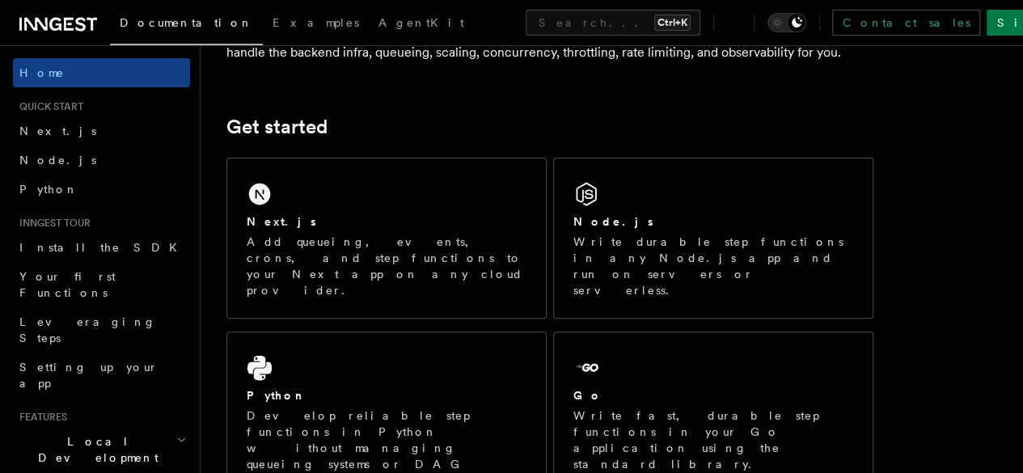
click at [650, 210] on div "Node.js Write durable step functions in any Node.js app and run on servers or s…" at bounding box center [713, 238] width 319 height 159
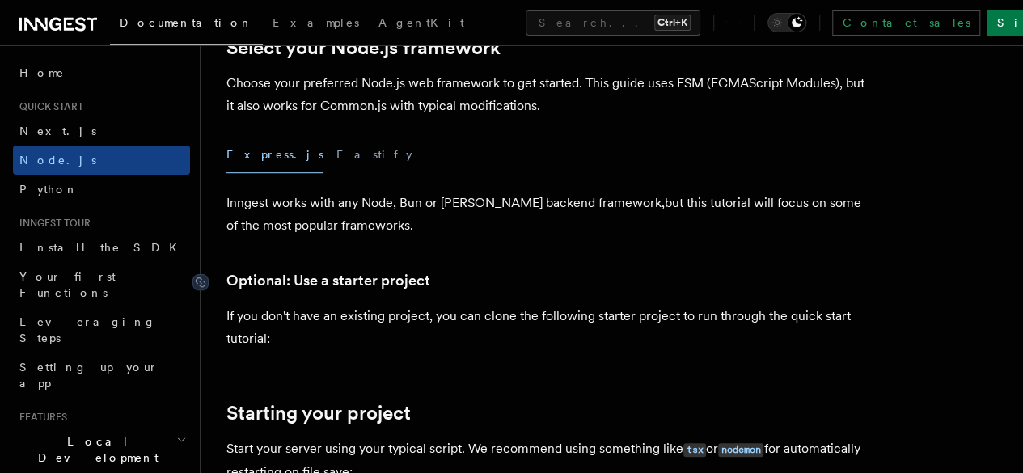
scroll to position [515, 0]
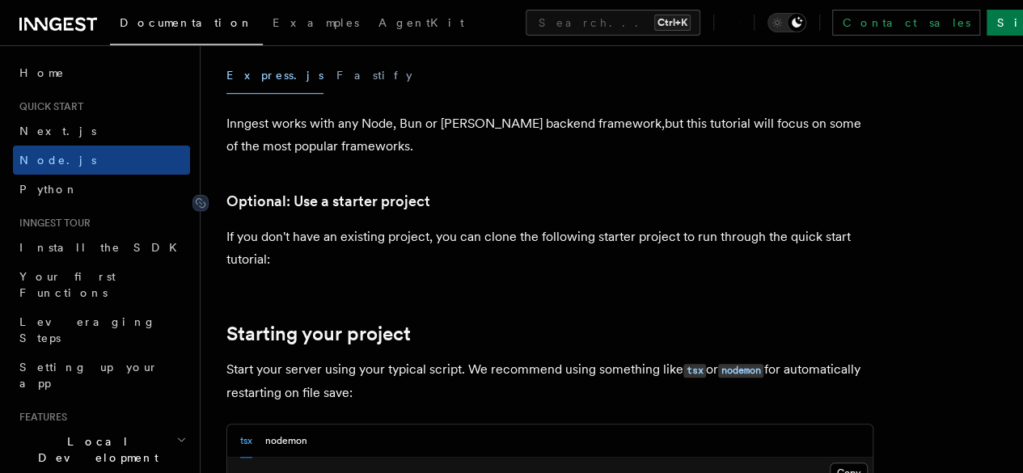
drag, startPoint x: 285, startPoint y: 211, endPoint x: 396, endPoint y: 221, distance: 111.3
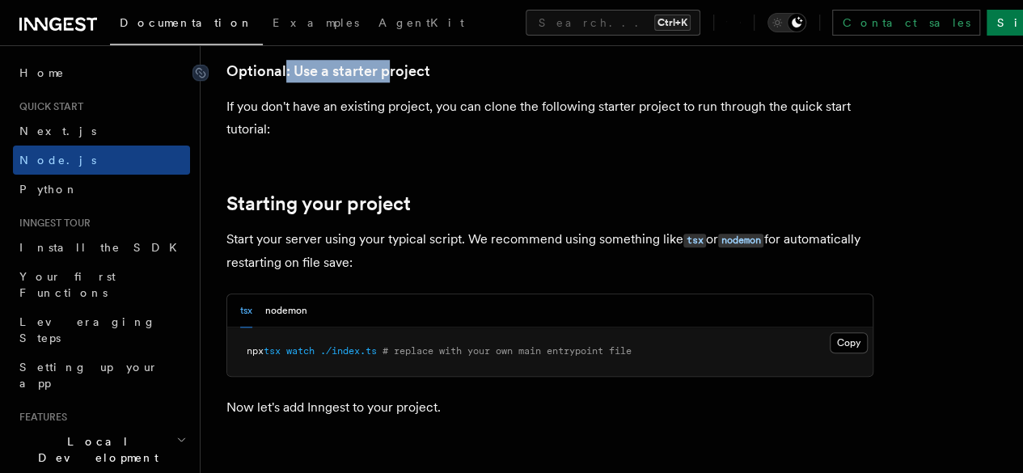
scroll to position [647, 0]
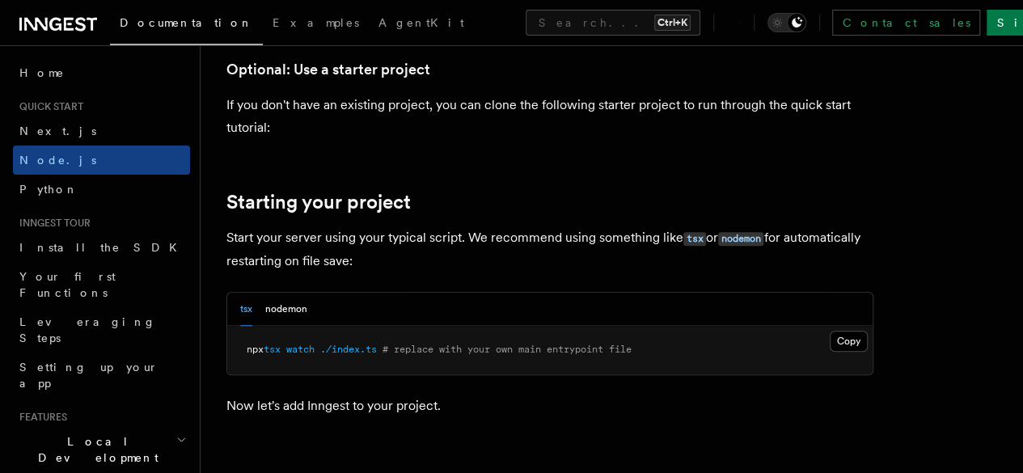
drag, startPoint x: 256, startPoint y: 370, endPoint x: 354, endPoint y: 391, distance: 100.1
click at [345, 375] on pre "npx tsx watch ./index.ts # replace with your own main entrypoint file" at bounding box center [550, 350] width 646 height 49
click at [383, 375] on pre "npx tsx watch ./index.ts # replace with your own main entrypoint file" at bounding box center [550, 350] width 646 height 49
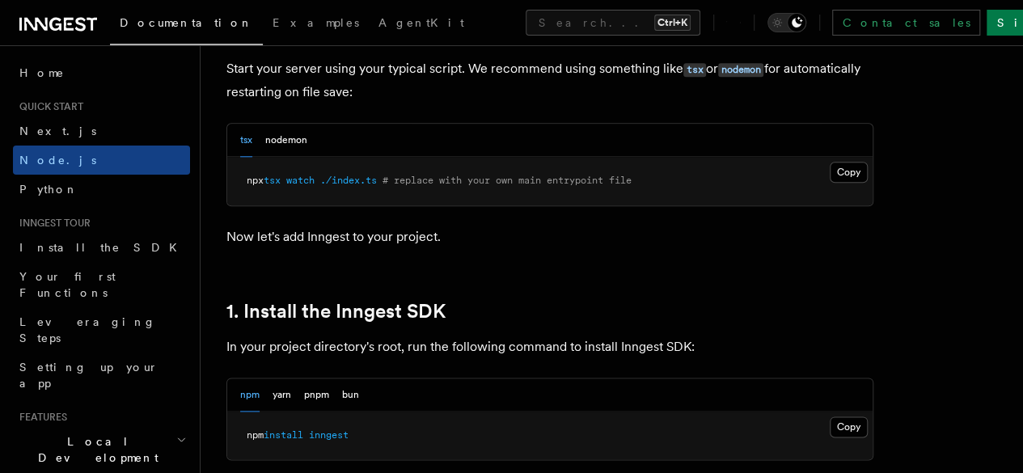
scroll to position [824, 0]
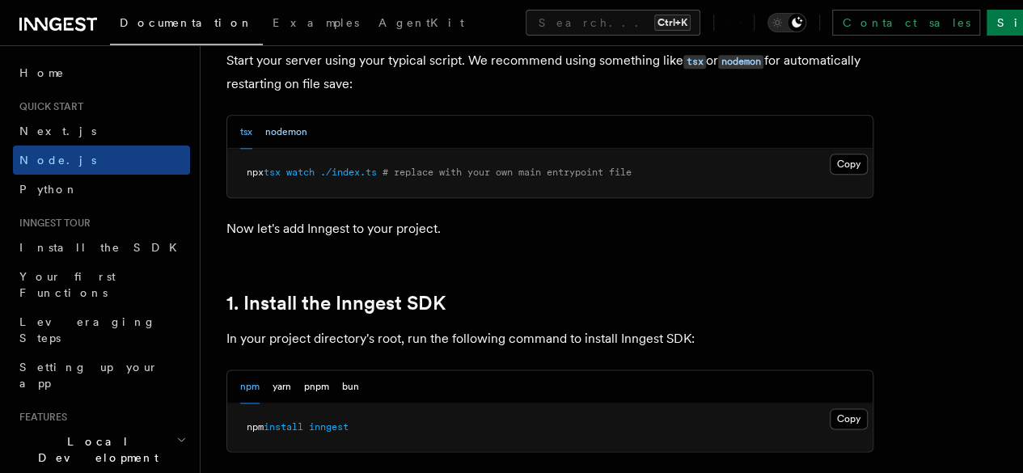
click at [277, 149] on button "nodemon" at bounding box center [286, 132] width 42 height 33
drag, startPoint x: 252, startPoint y: 180, endPoint x: 491, endPoint y: 210, distance: 240.5
click at [471, 197] on pre "nodemon ./index.js # replace with your own main entrypoint file" at bounding box center [550, 173] width 646 height 49
click at [497, 197] on pre "nodemon ./index.js # replace with your own main entrypoint file" at bounding box center [550, 173] width 646 height 49
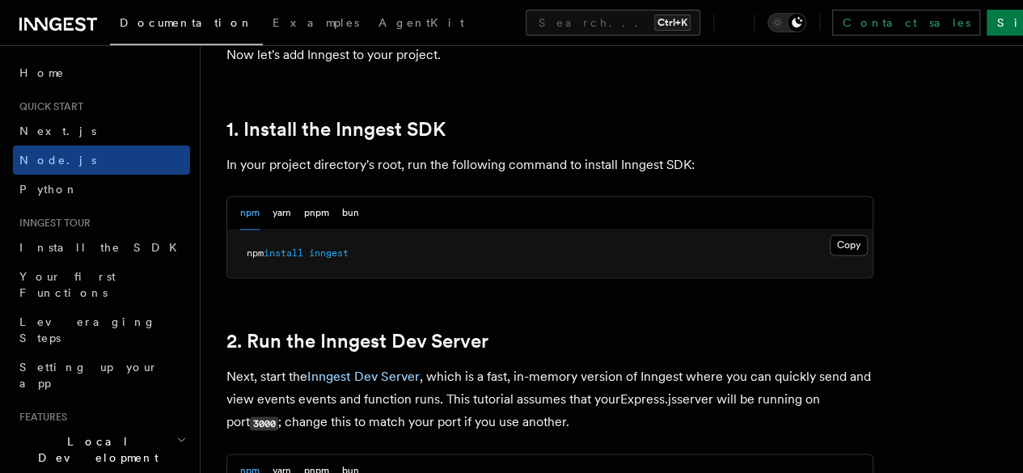
scroll to position [1002, 0]
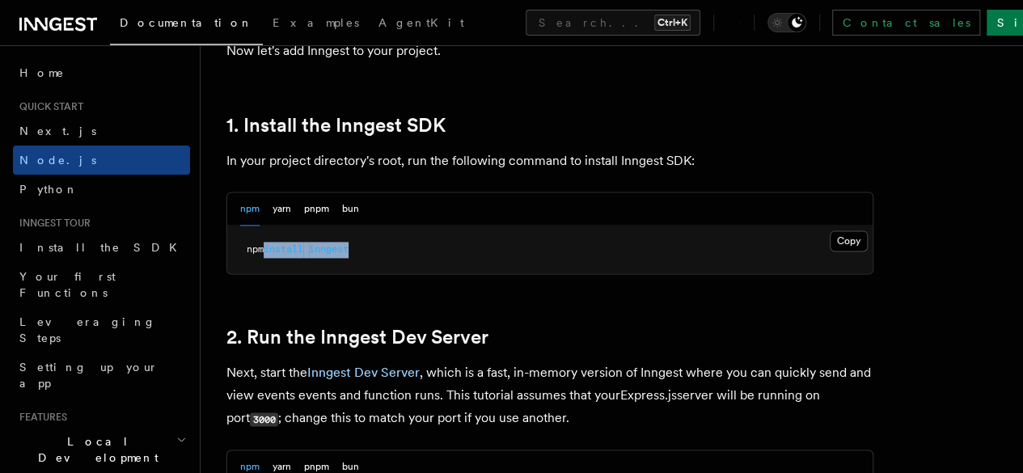
drag, startPoint x: 261, startPoint y: 273, endPoint x: 489, endPoint y: 269, distance: 228.2
click at [461, 268] on pre "npm install inngest" at bounding box center [550, 250] width 646 height 49
click at [489, 269] on pre "npm install inngest" at bounding box center [550, 250] width 646 height 49
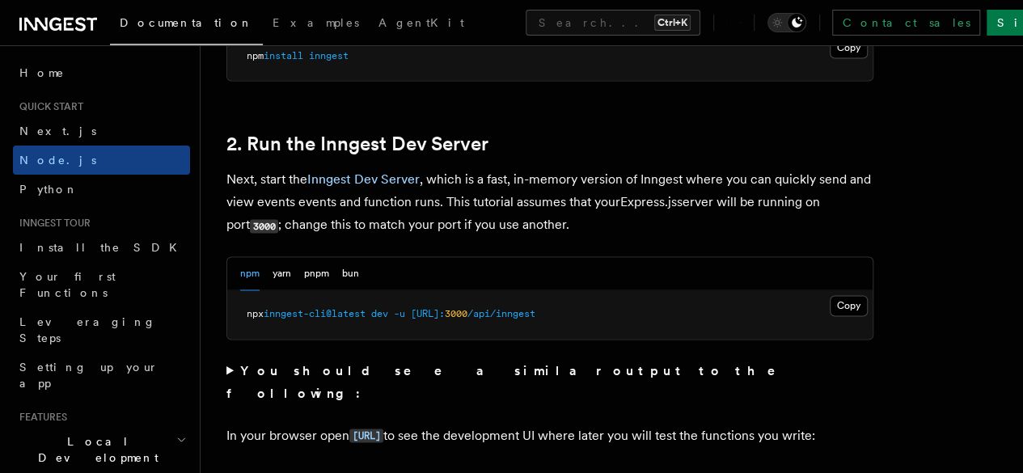
scroll to position [1202, 0]
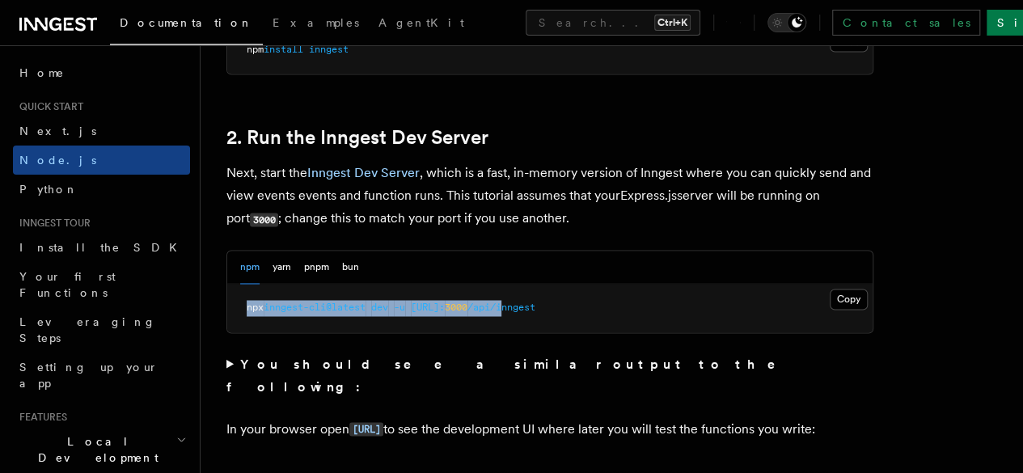
drag, startPoint x: 246, startPoint y: 333, endPoint x: 613, endPoint y: 324, distance: 367.4
click at [604, 325] on pre "npx inngest-cli@latest dev -u [URL]: 3000 /api/inngest" at bounding box center [550, 308] width 646 height 49
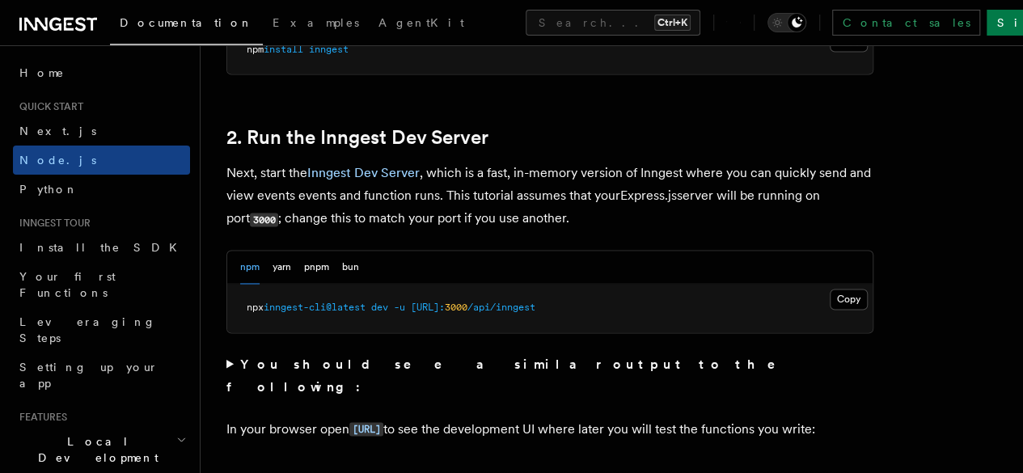
click at [619, 321] on pre "npx inngest-cli@latest dev -u [URL]: 3000 /api/inngest" at bounding box center [550, 308] width 646 height 49
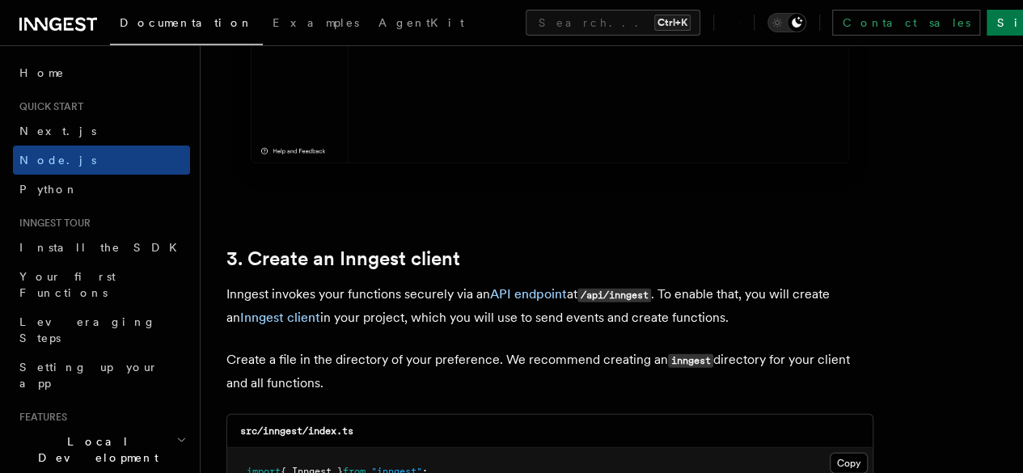
scroll to position [1882, 0]
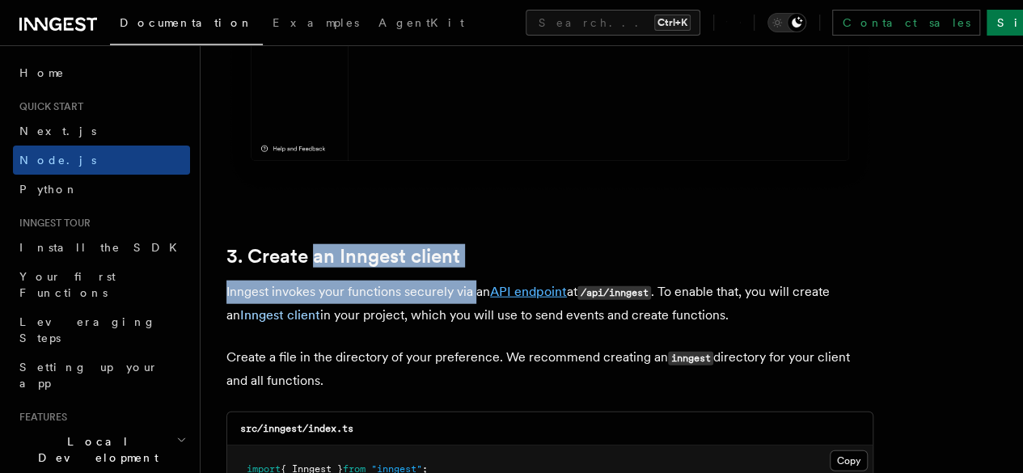
drag, startPoint x: 313, startPoint y: 229, endPoint x: 503, endPoint y: 275, distance: 195.6
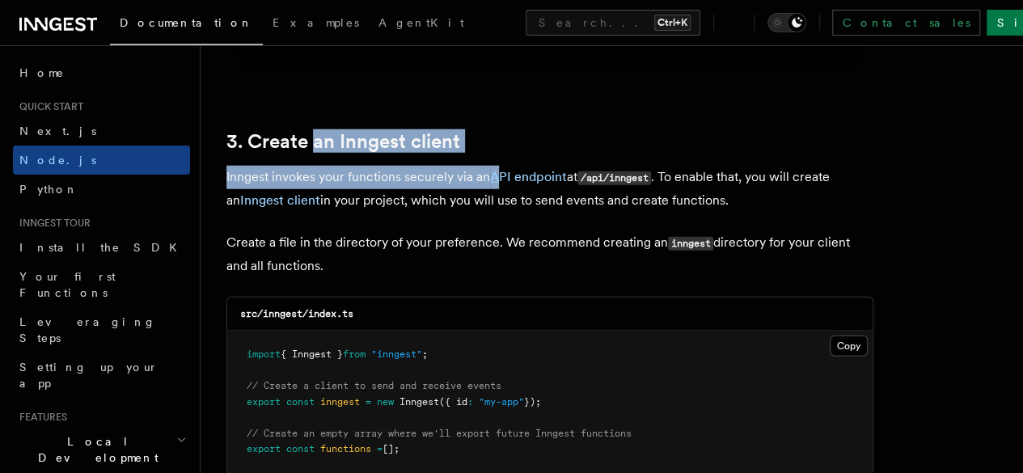
scroll to position [1997, 0]
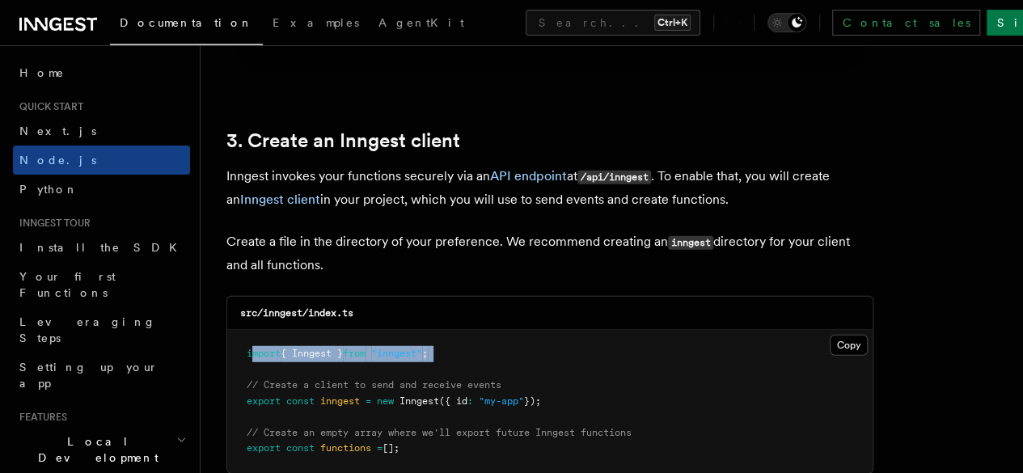
drag, startPoint x: 252, startPoint y: 326, endPoint x: 479, endPoint y: 361, distance: 229.2
click at [471, 360] on pre "import { Inngest } from "inngest" ; // Create a client to send and receive even…" at bounding box center [550, 401] width 646 height 143
click at [502, 379] on span "// Create a client to send and receive events" at bounding box center [374, 384] width 255 height 11
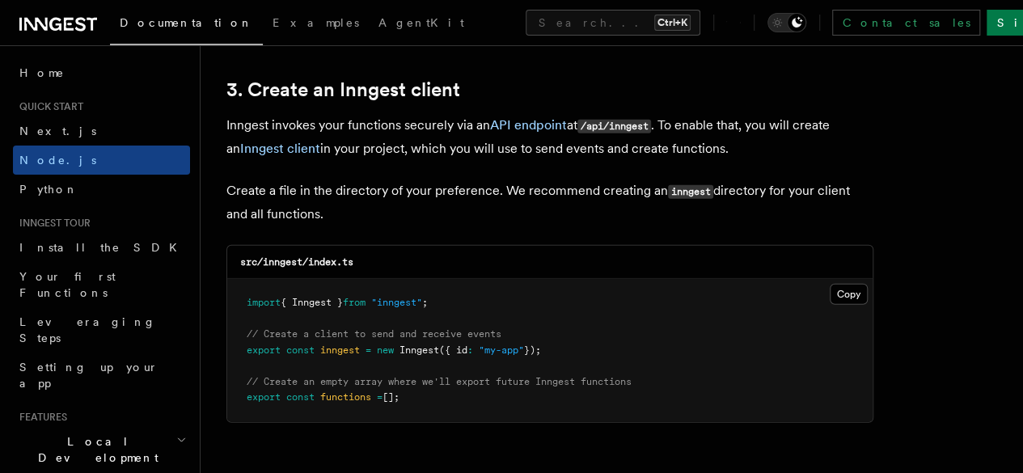
scroll to position [2054, 0]
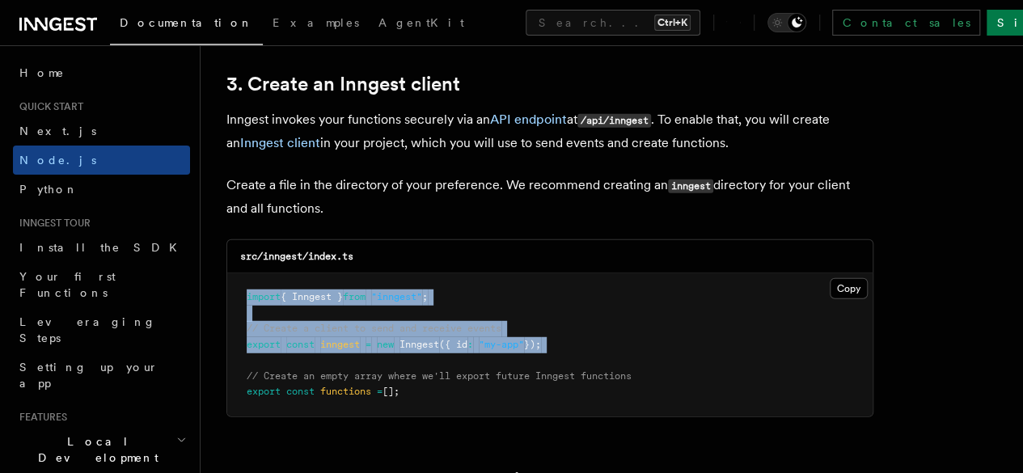
drag, startPoint x: 238, startPoint y: 266, endPoint x: 481, endPoint y: 369, distance: 264.3
click at [472, 365] on pre "import { Inngest } from "inngest" ; // Create a client to send and receive even…" at bounding box center [550, 344] width 646 height 143
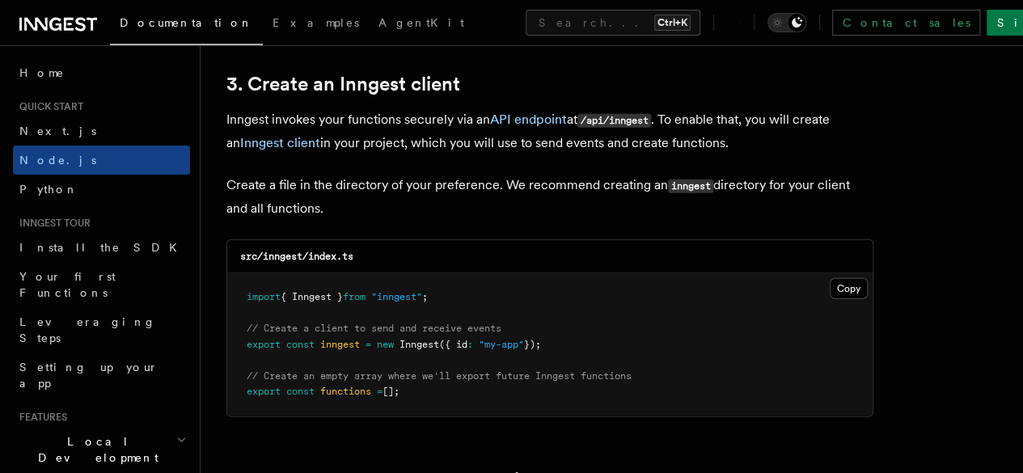
click at [481, 369] on pre "import { Inngest } from "inngest" ; // Create a client to send and receive even…" at bounding box center [550, 344] width 646 height 143
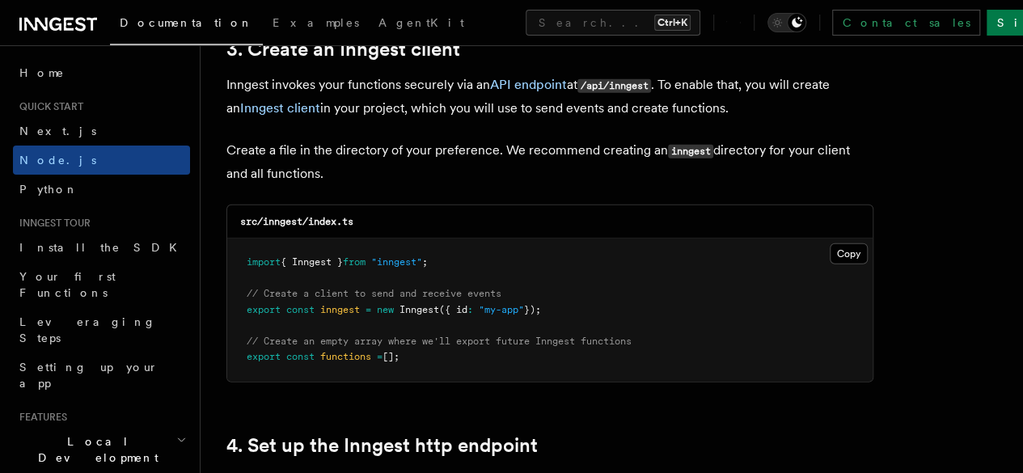
scroll to position [2093, 0]
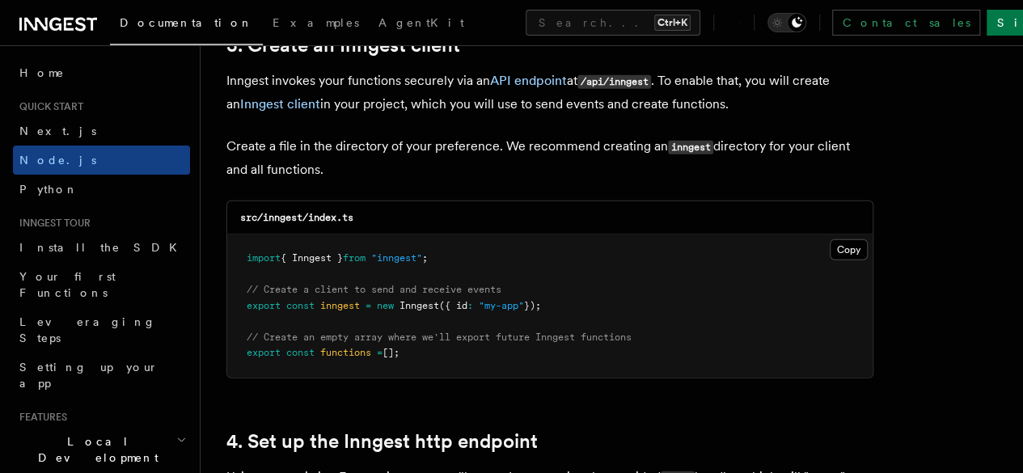
drag, startPoint x: 290, startPoint y: 235, endPoint x: 511, endPoint y: 344, distance: 247.1
click at [498, 337] on pre "import { Inngest } from "inngest" ; // Create a client to send and receive even…" at bounding box center [550, 306] width 646 height 143
click at [512, 345] on pre "import { Inngest } from "inngest" ; // Create a client to send and receive even…" at bounding box center [550, 306] width 646 height 143
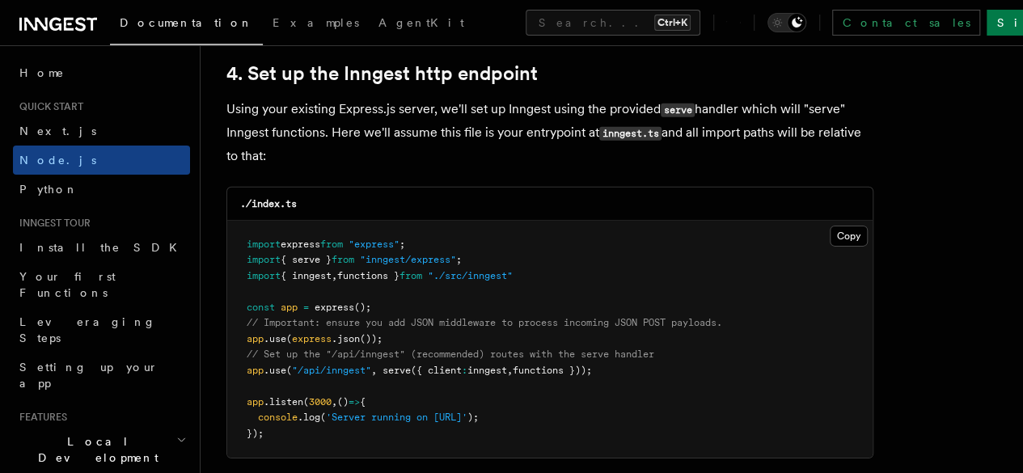
scroll to position [2462, 0]
drag, startPoint x: 245, startPoint y: 354, endPoint x: 469, endPoint y: 389, distance: 226.9
click at [462, 388] on pre "import express from "express" ; import { serve } from "inngest/express" ; impor…" at bounding box center [550, 339] width 646 height 238
click at [474, 389] on pre "import express from "express" ; import { serve } from "inngest/express" ; impor…" at bounding box center [550, 339] width 646 height 238
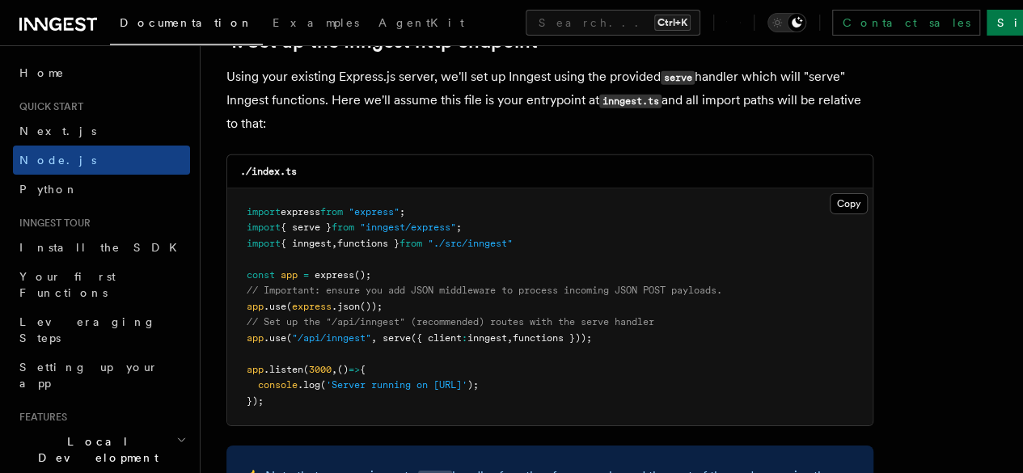
scroll to position [2497, 0]
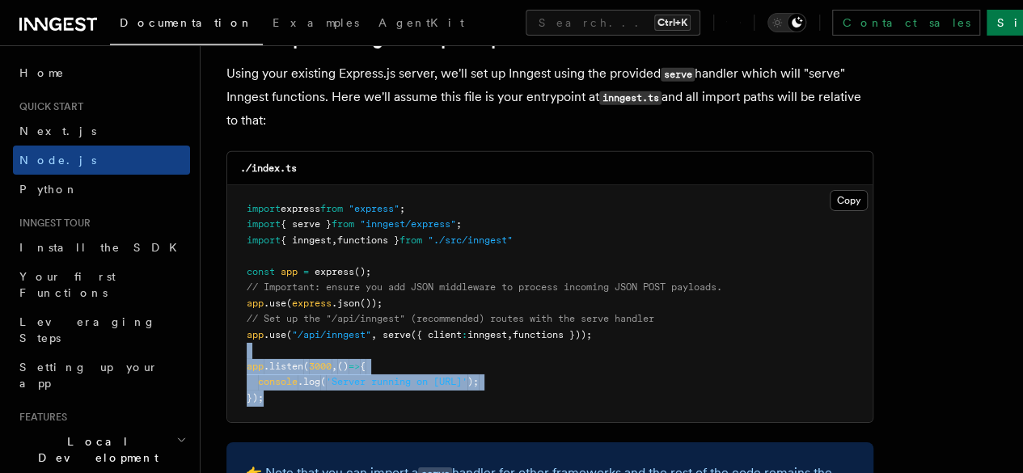
drag, startPoint x: 244, startPoint y: 339, endPoint x: 421, endPoint y: 389, distance: 183.4
click at [409, 387] on pre "import express from "express" ; import { serve } from "inngest/express" ; impor…" at bounding box center [550, 304] width 646 height 238
click at [424, 390] on pre "import express from "express" ; import { serve } from "inngest/express" ; impor…" at bounding box center [550, 304] width 646 height 238
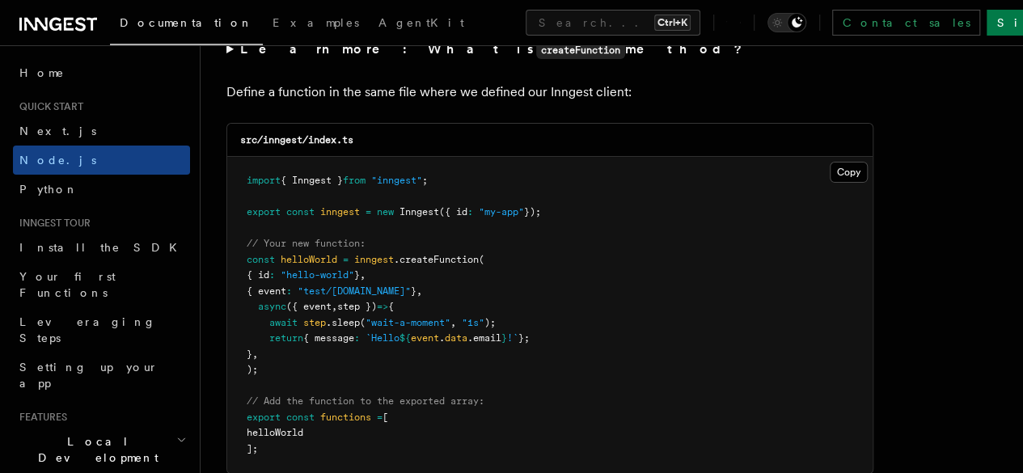
scroll to position [3206, 0]
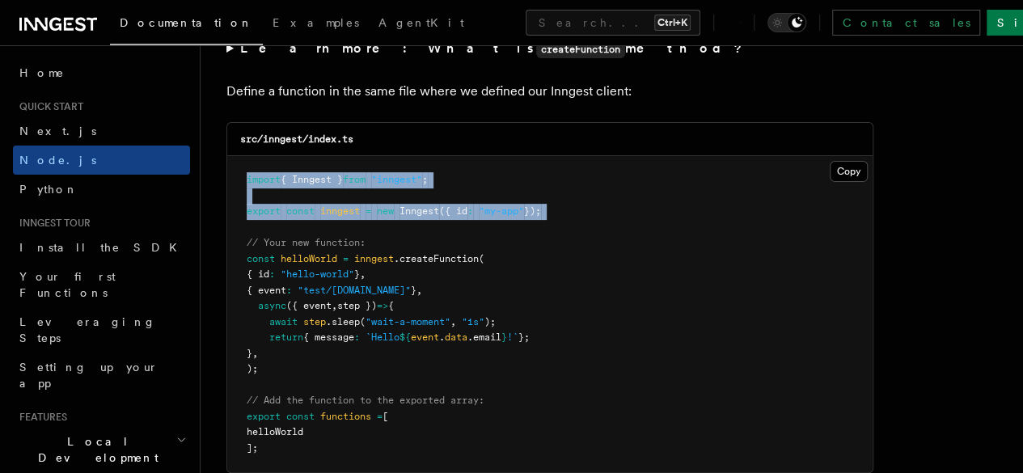
drag, startPoint x: 234, startPoint y: 198, endPoint x: 519, endPoint y: 274, distance: 295.5
click at [515, 273] on pre "import { Inngest } from "inngest" ; export const inngest = new Inngest ({ id : …" at bounding box center [550, 314] width 646 height 316
click at [531, 277] on pre "import { Inngest } from "inngest" ; export const inngest = new Inngest ({ id : …" at bounding box center [550, 314] width 646 height 316
drag, startPoint x: 239, startPoint y: 207, endPoint x: 664, endPoint y: 274, distance: 430.8
click at [647, 273] on pre "import { Inngest } from "inngest" ; export const inngest = new Inngest ({ id : …" at bounding box center [550, 314] width 646 height 316
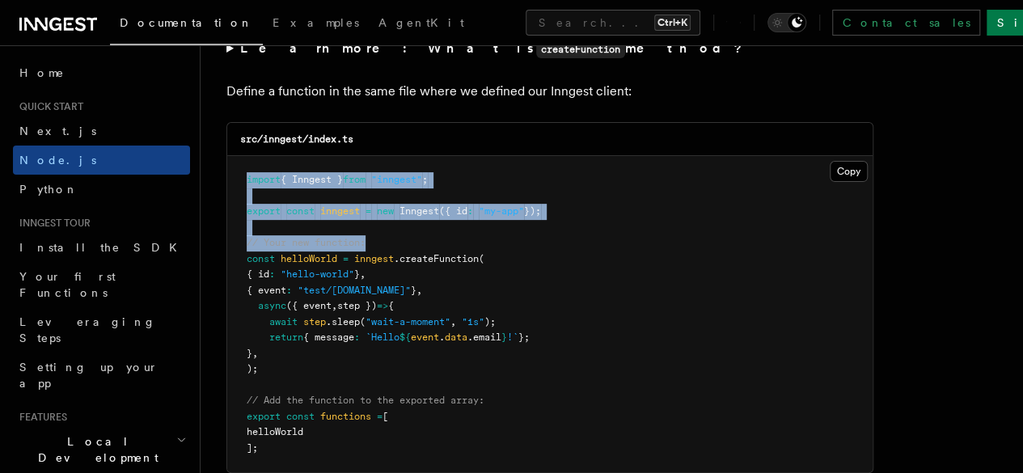
click at [664, 274] on pre "import { Inngest } from "inngest" ; export const inngest = new Inngest ({ id : …" at bounding box center [550, 314] width 646 height 316
drag, startPoint x: 240, startPoint y: 210, endPoint x: 502, endPoint y: 313, distance: 281.1
click at [494, 310] on pre "import { Inngest } from "inngest" ; export const inngest = new Inngest ({ id : …" at bounding box center [550, 314] width 646 height 316
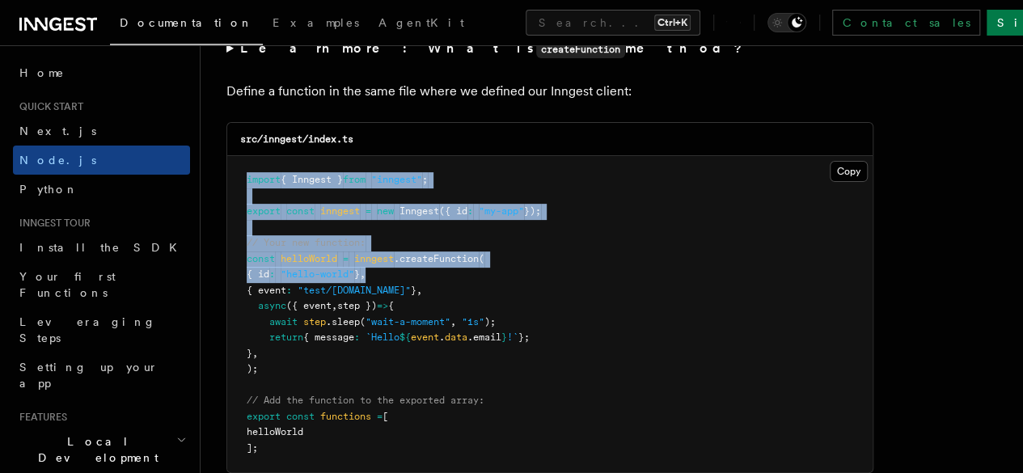
click at [506, 315] on pre "import { Inngest } from "inngest" ; export const inngest = new Inngest ({ id : …" at bounding box center [550, 314] width 646 height 316
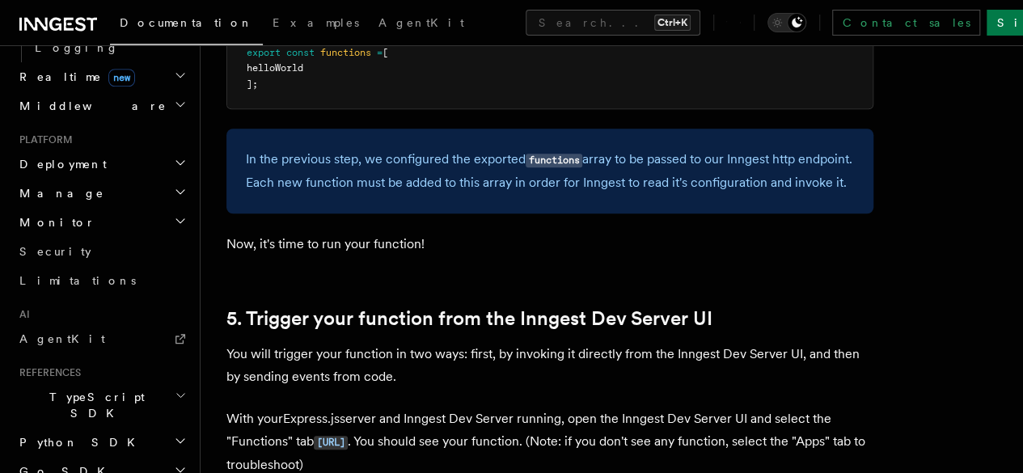
scroll to position [820, 0]
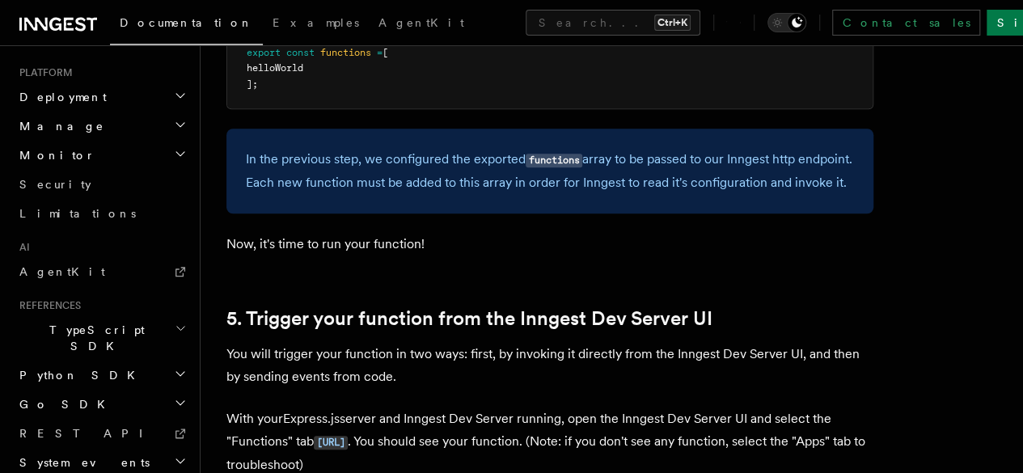
click at [157, 316] on h2 "TypeScript SDK" at bounding box center [101, 338] width 177 height 45
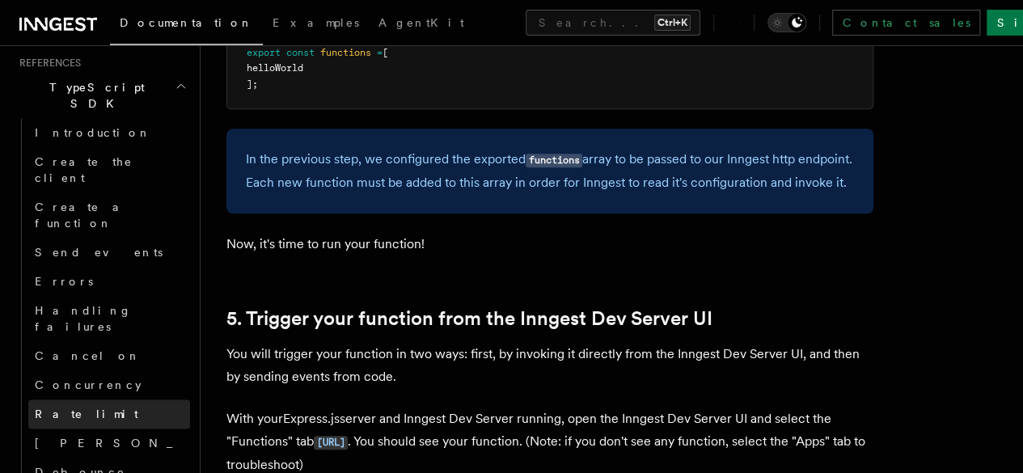
scroll to position [1065, 0]
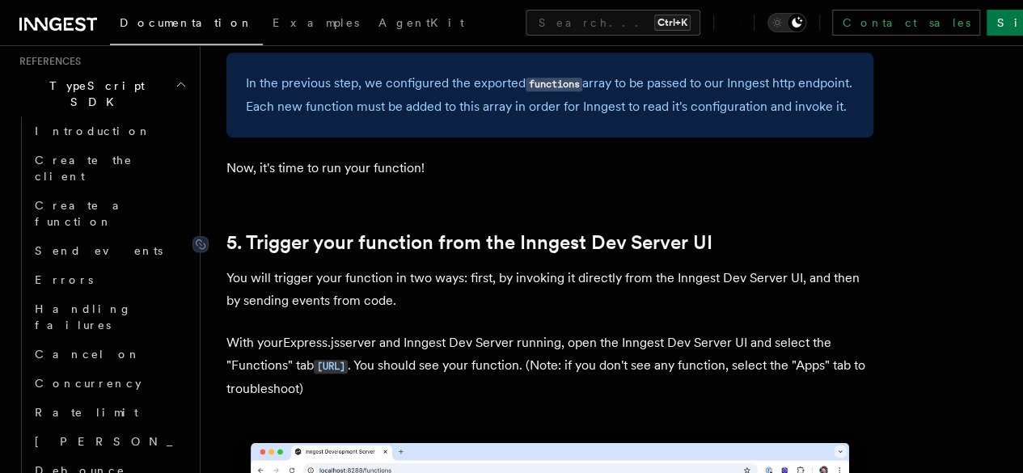
drag, startPoint x: 255, startPoint y: 286, endPoint x: 476, endPoint y: 298, distance: 221.2
click at [472, 254] on link "5. Trigger your function from the Inngest Dev Server UI" at bounding box center [470, 242] width 486 height 23
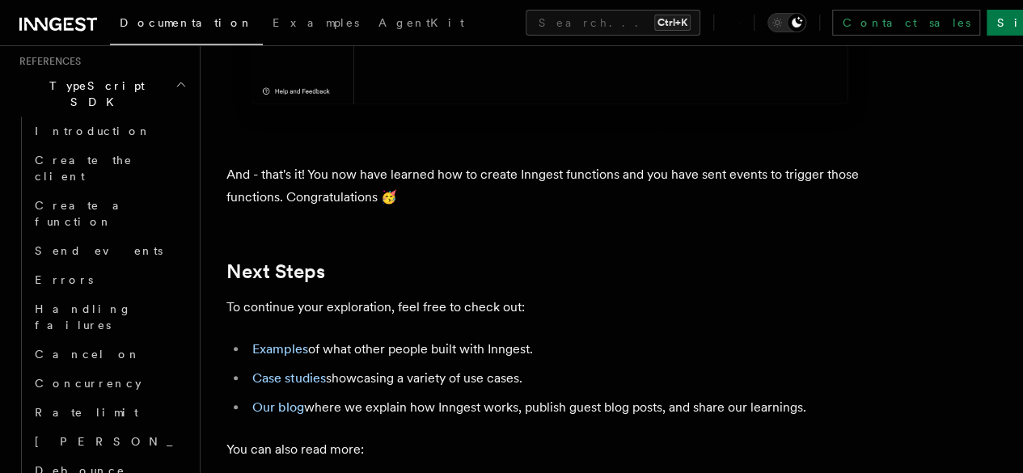
scroll to position [9922, 0]
click at [189, 28] on span "Documentation" at bounding box center [186, 22] width 133 height 13
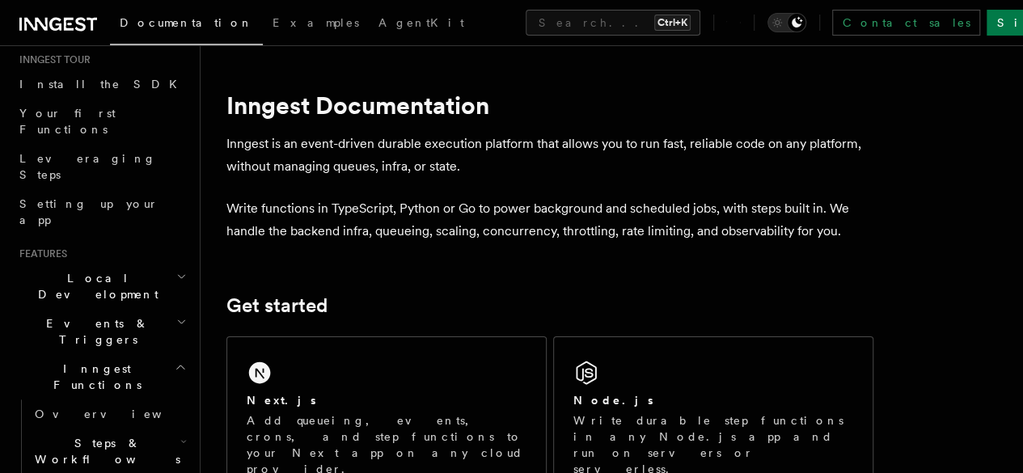
scroll to position [163, 0]
click at [164, 355] on h2 "Inngest Functions" at bounding box center [101, 377] width 177 height 45
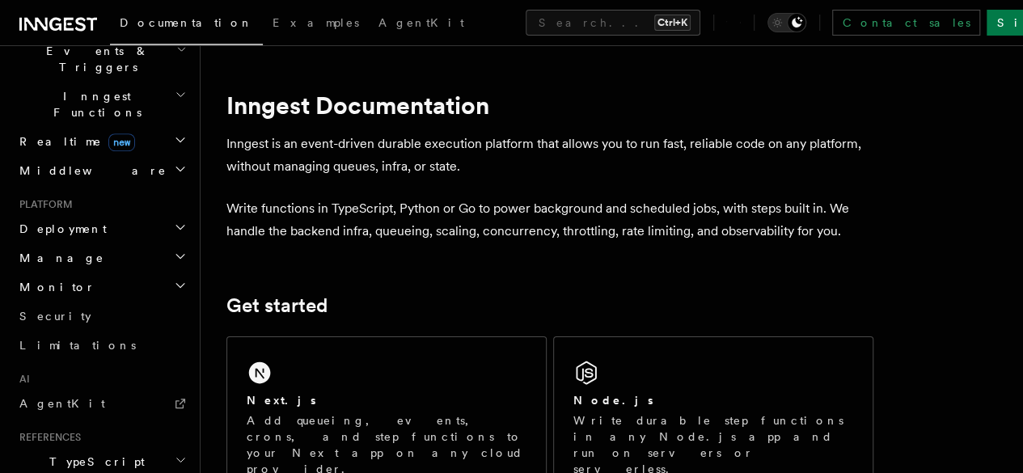
scroll to position [437, 0]
click at [77, 388] on link "AgentKit" at bounding box center [101, 402] width 177 height 29
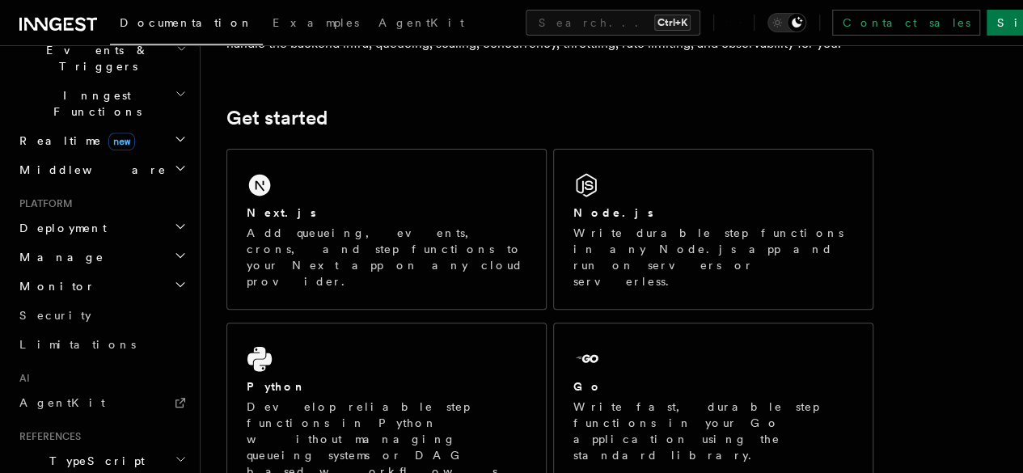
scroll to position [189, 0]
